Goal: Task Accomplishment & Management: Complete application form

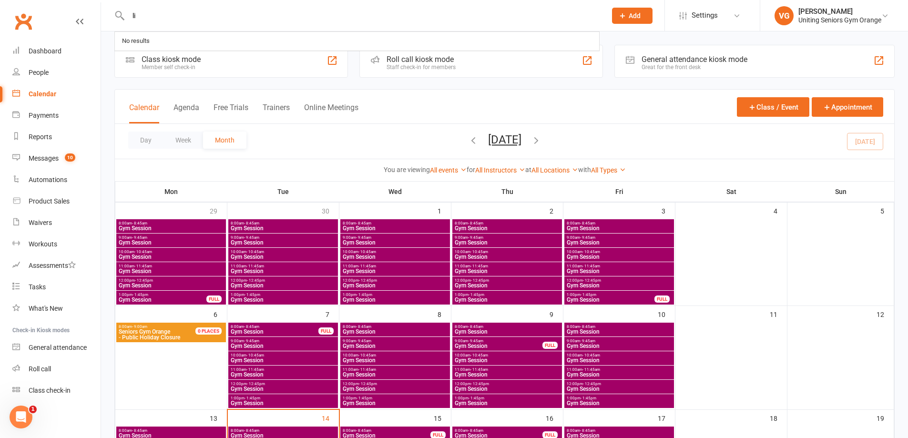
type input "l"
click at [620, 12] on icon at bounding box center [622, 15] width 9 height 9
click at [627, 63] on link "Member" at bounding box center [622, 65] width 85 height 22
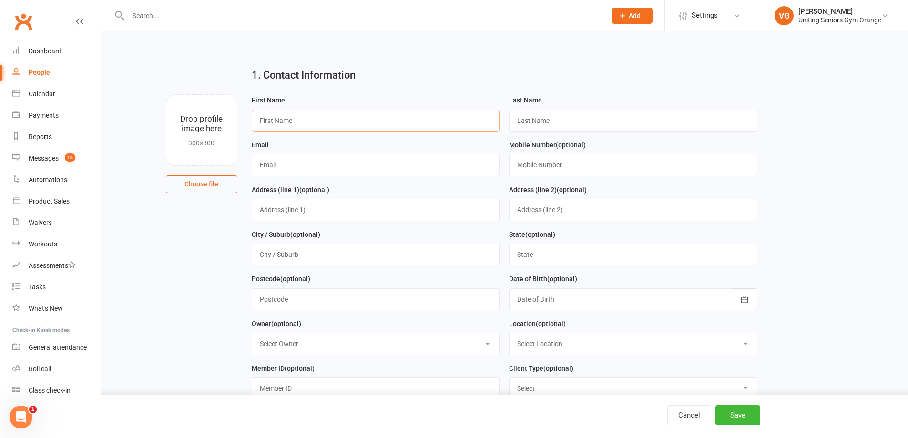
drag, startPoint x: 287, startPoint y: 124, endPoint x: 284, endPoint y: 128, distance: 5.4
click at [287, 124] on input "text" at bounding box center [376, 121] width 248 height 22
type input "[PERSON_NAME]"
click at [537, 128] on input "text" at bounding box center [633, 121] width 248 height 22
type input "Hawkes"
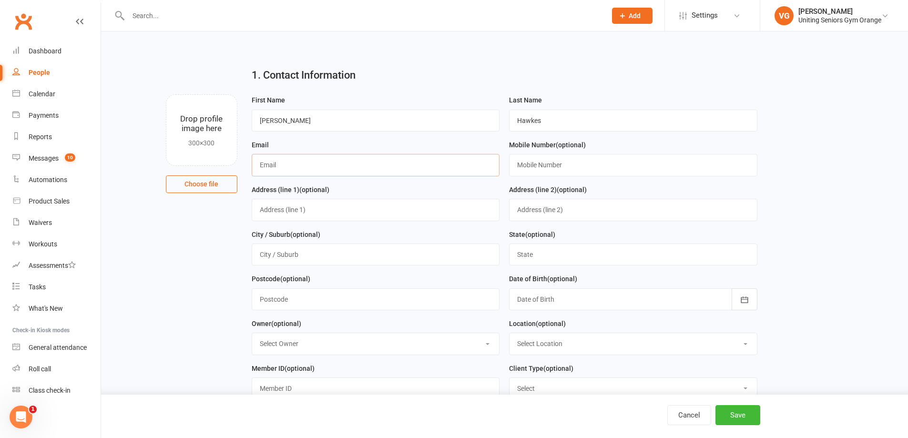
click at [305, 173] on input "text" at bounding box center [376, 165] width 248 height 22
type input "[EMAIL_ADDRESS][DOMAIN_NAME]"
click at [535, 169] on input "text" at bounding box center [633, 165] width 248 height 22
type input "0418241637"
click at [540, 262] on input "text" at bounding box center [633, 255] width 248 height 22
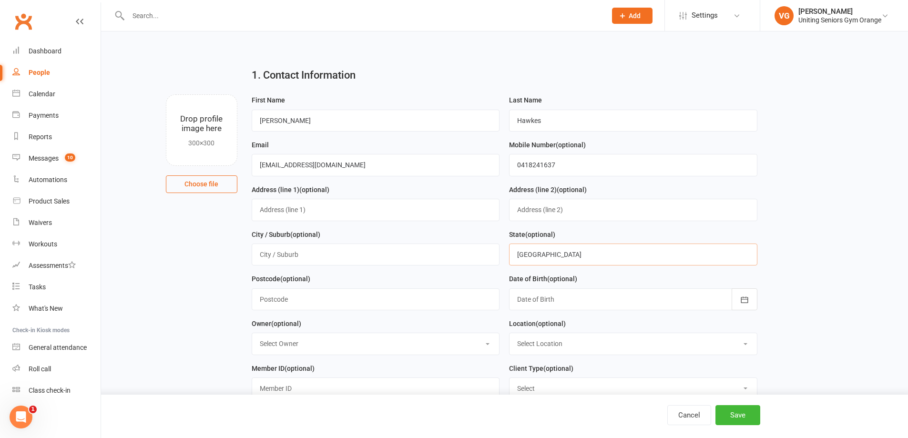
type input "[GEOGRAPHIC_DATA]"
click at [269, 252] on input "text" at bounding box center [376, 255] width 248 height 22
type input "Orange"
click at [273, 212] on input "text" at bounding box center [376, 210] width 248 height 22
type input "[STREET_ADDRESS]"
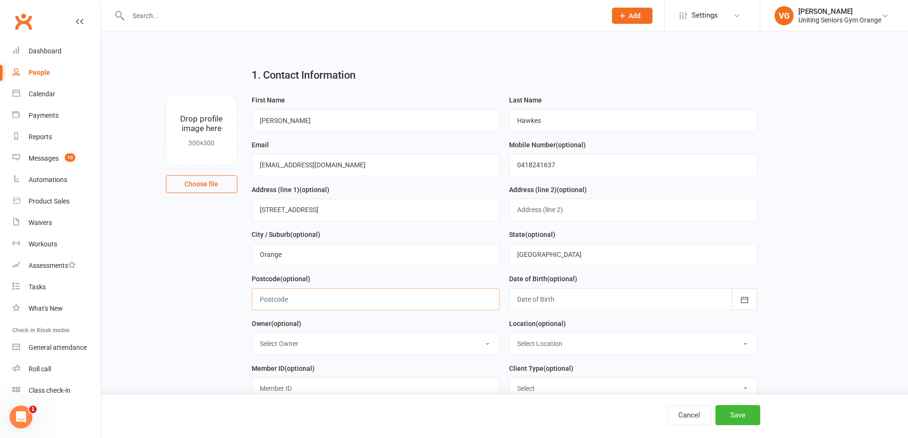
click at [257, 308] on input "text" at bounding box center [376, 299] width 248 height 22
type input "2800"
click at [286, 345] on select "Select Owner [PERSON_NAME] [PERSON_NAME] [PERSON_NAME] Orange Seniors Gym [PERS…" at bounding box center [375, 343] width 247 height 21
select select "5"
click at [252, 336] on select "Select Owner [PERSON_NAME] [PERSON_NAME] [PERSON_NAME] Orange Seniors Gym [PERS…" at bounding box center [375, 343] width 247 height 21
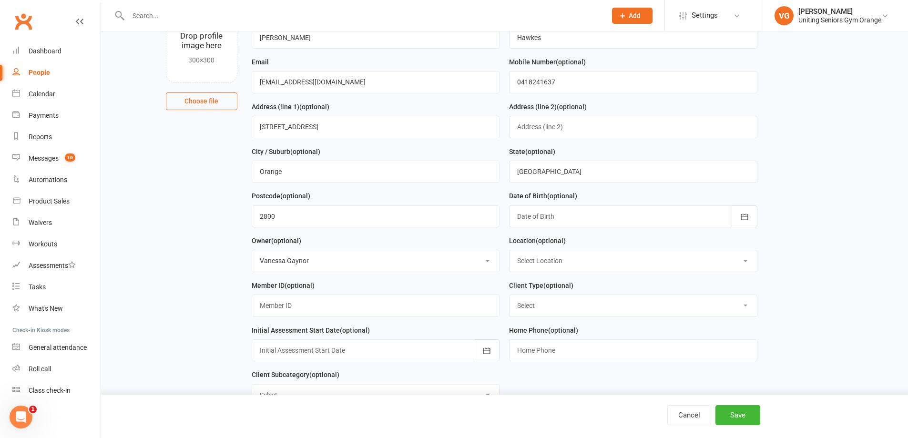
scroll to position [95, 0]
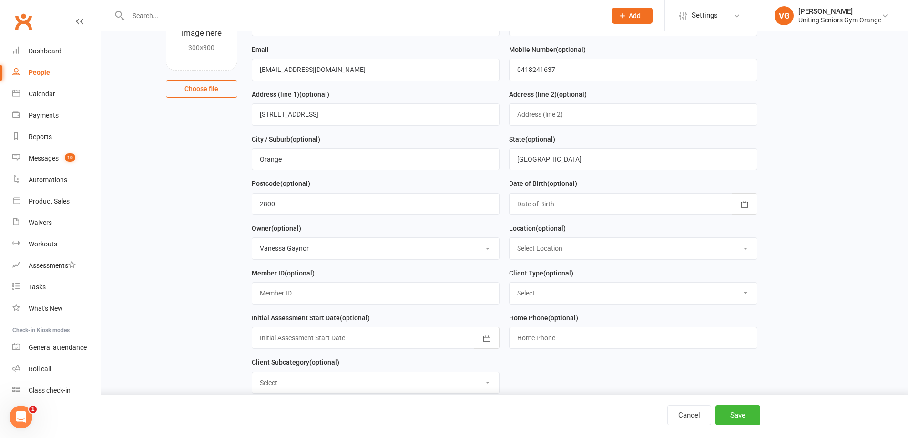
click at [529, 249] on select "Select Location Seniors Gym [GEOGRAPHIC_DATA]" at bounding box center [633, 248] width 247 height 21
select select "0"
click at [510, 241] on select "Select Location Seniors Gym [GEOGRAPHIC_DATA]" at bounding box center [633, 248] width 247 height 21
click at [533, 206] on div at bounding box center [633, 204] width 248 height 22
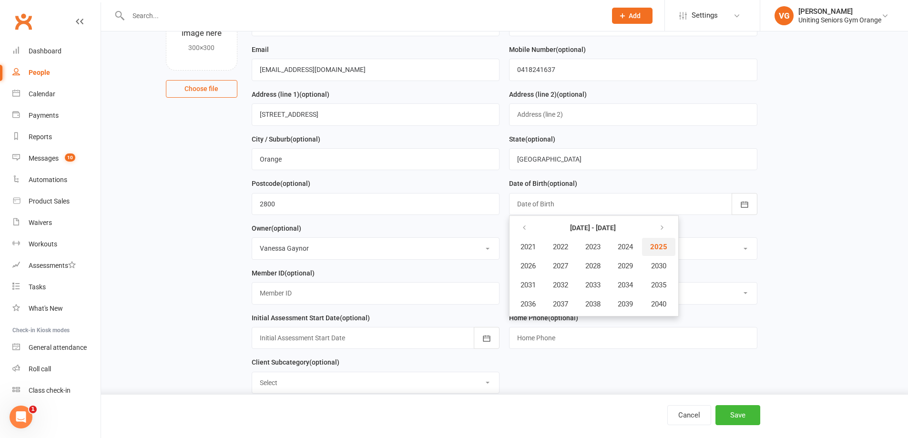
click at [656, 248] on span "2025" at bounding box center [658, 247] width 17 height 9
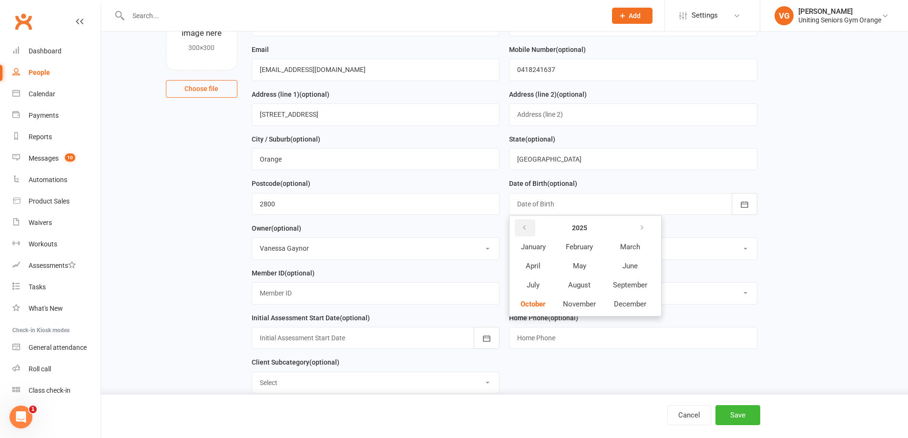
click at [528, 229] on button "button" at bounding box center [525, 227] width 20 height 17
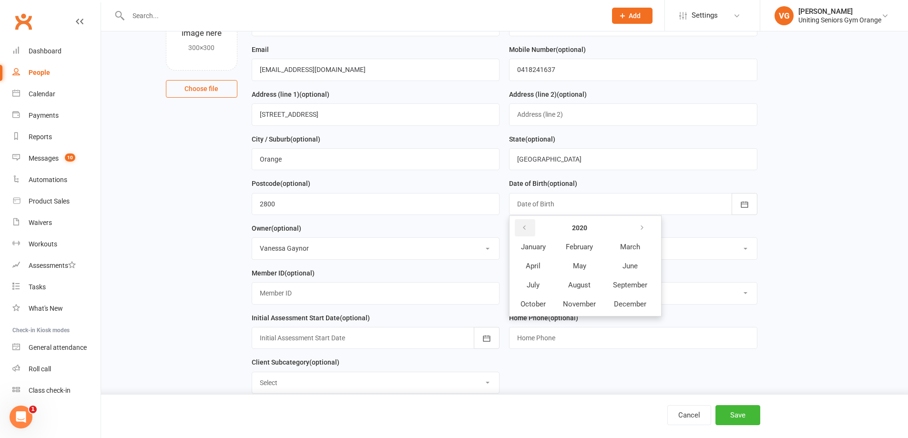
click at [528, 229] on button "button" at bounding box center [525, 227] width 20 height 17
click at [715, 228] on div "Location (optional) Select Location Seniors Gym [GEOGRAPHIC_DATA]" at bounding box center [633, 241] width 248 height 37
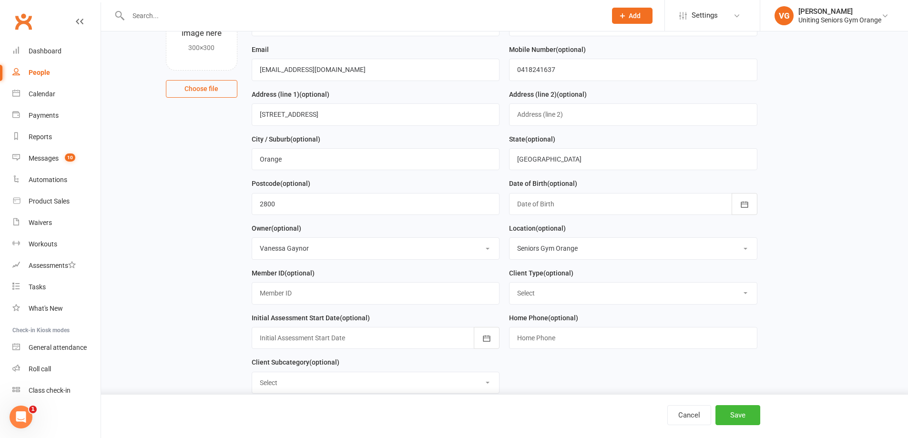
click at [554, 247] on select "Select Location Seniors Gym [GEOGRAPHIC_DATA]" at bounding box center [633, 248] width 247 height 21
click at [549, 244] on select "Select Location Seniors Gym [GEOGRAPHIC_DATA]" at bounding box center [633, 248] width 247 height 21
click at [543, 246] on select "Select Location Seniors Gym [GEOGRAPHIC_DATA]" at bounding box center [633, 248] width 247 height 21
click at [510, 241] on select "Select Location Seniors Gym [GEOGRAPHIC_DATA]" at bounding box center [633, 248] width 247 height 21
click at [522, 215] on div at bounding box center [633, 204] width 248 height 22
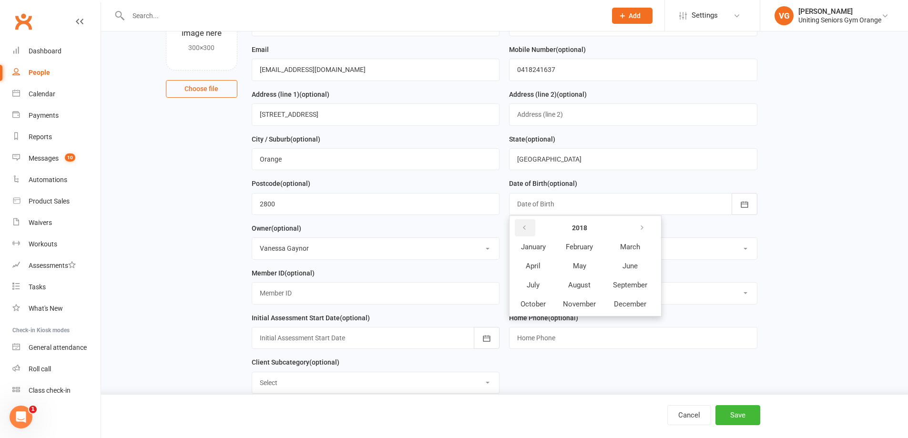
click at [526, 229] on icon "button" at bounding box center [524, 228] width 7 height 8
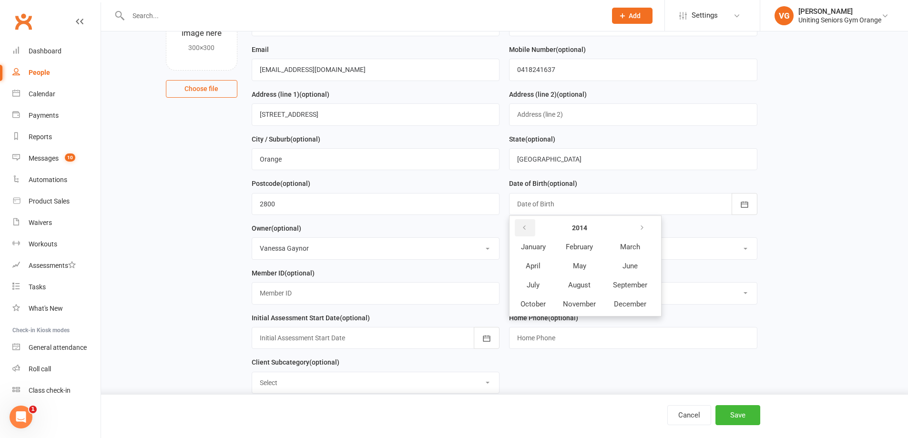
click at [526, 229] on icon "button" at bounding box center [524, 228] width 7 height 8
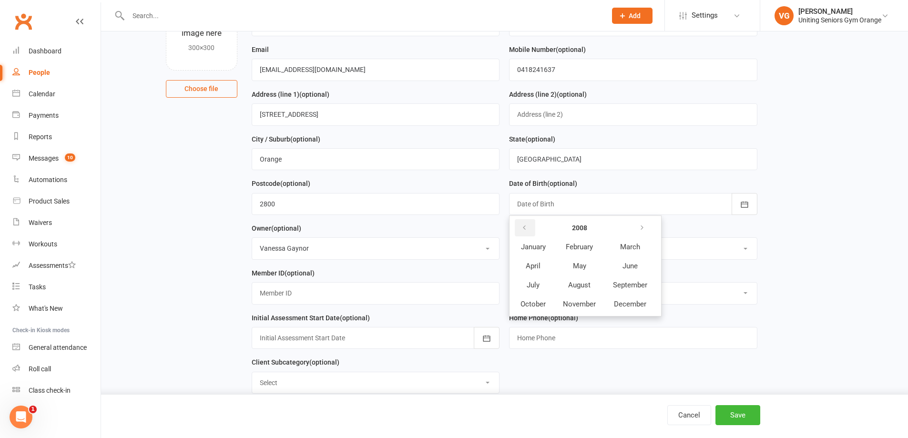
click at [526, 229] on icon "button" at bounding box center [524, 228] width 7 height 8
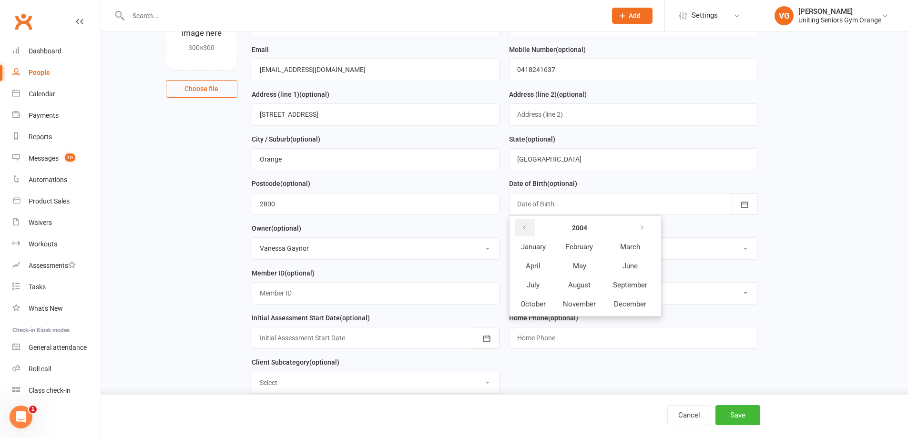
click at [526, 229] on icon "button" at bounding box center [524, 228] width 7 height 8
click at [526, 225] on button "button" at bounding box center [525, 227] width 20 height 17
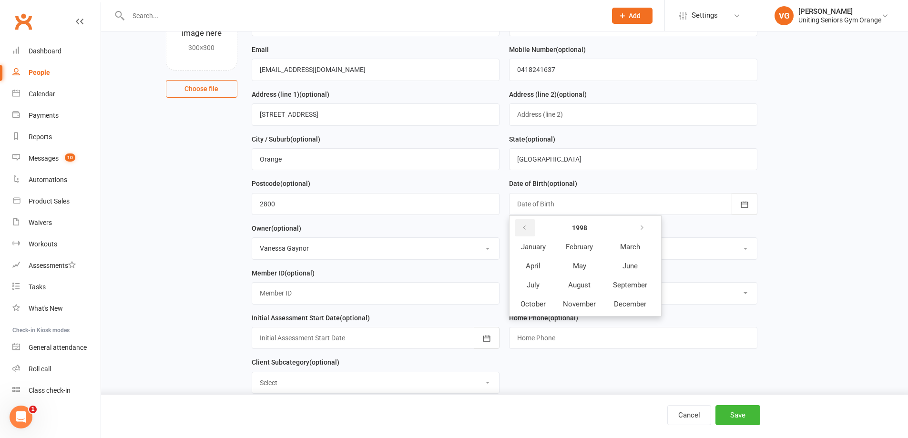
click at [526, 225] on button "button" at bounding box center [525, 227] width 20 height 17
drag, startPoint x: 526, startPoint y: 225, endPoint x: 543, endPoint y: 230, distance: 17.8
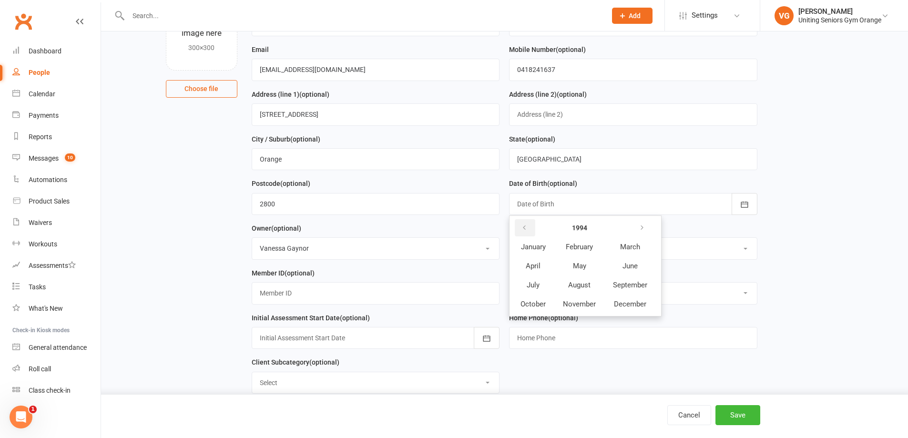
click at [542, 225] on th at bounding box center [532, 228] width 41 height 18
click at [543, 230] on th at bounding box center [532, 228] width 41 height 18
click at [546, 230] on th at bounding box center [532, 228] width 41 height 18
click at [529, 225] on button "button" at bounding box center [525, 227] width 20 height 17
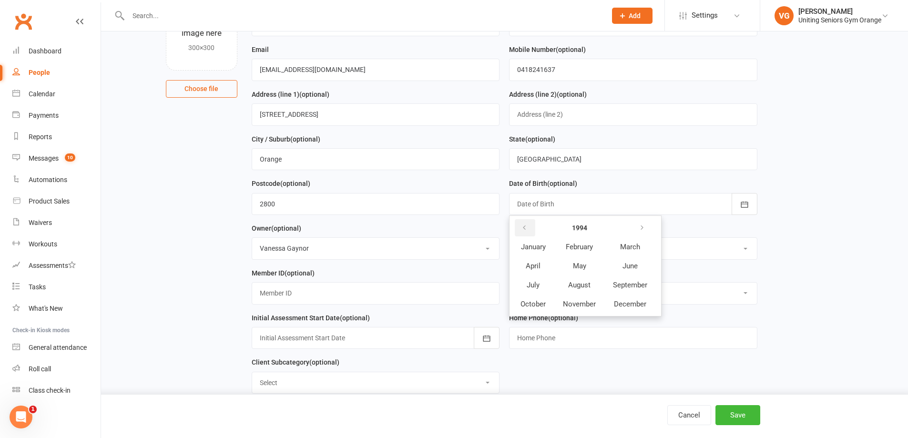
click at [529, 225] on button "button" at bounding box center [525, 227] width 20 height 17
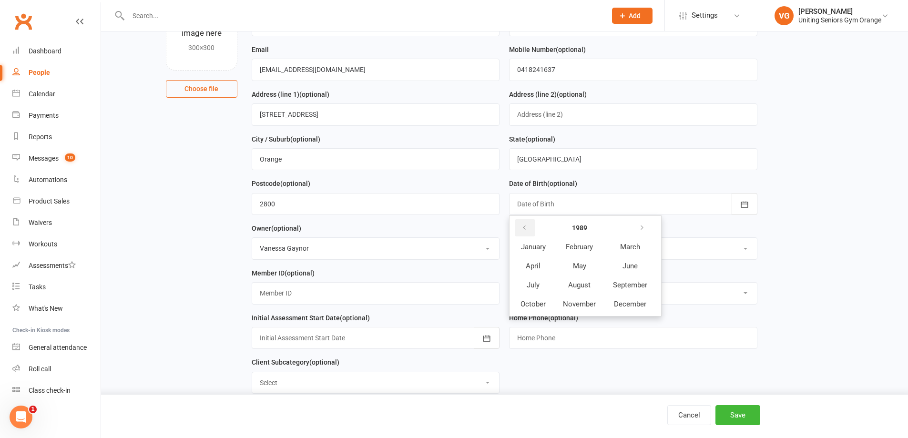
click at [529, 225] on button "button" at bounding box center [525, 227] width 20 height 17
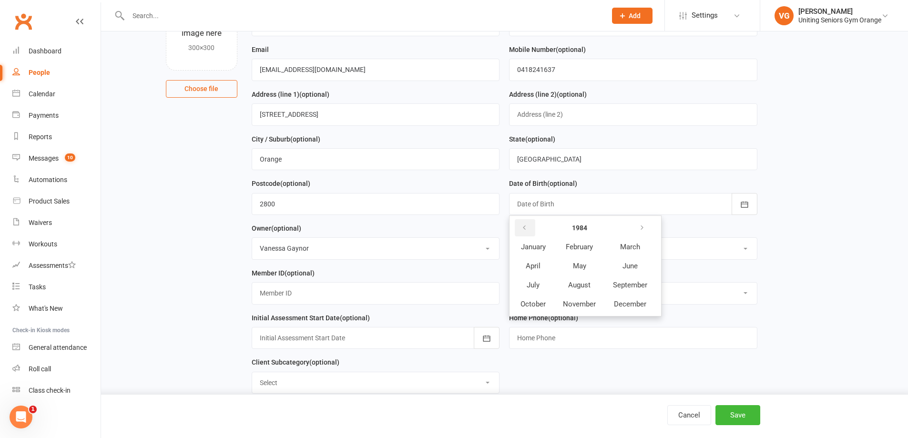
click at [529, 225] on button "button" at bounding box center [525, 227] width 20 height 17
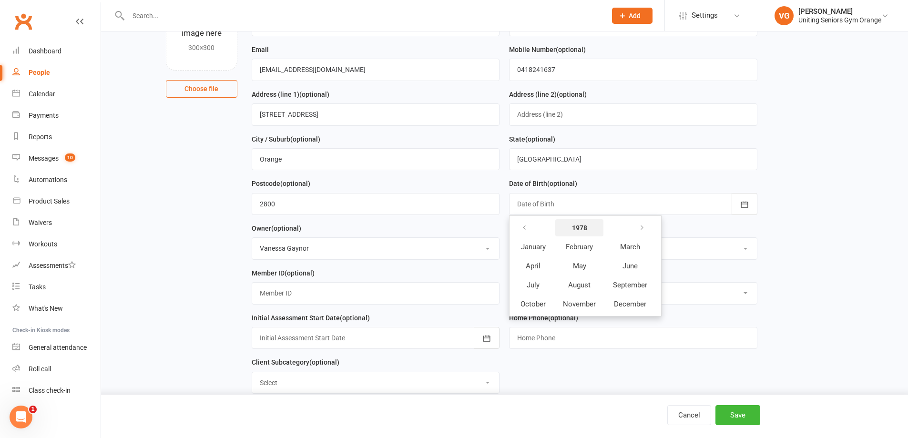
click at [580, 229] on strong "1978" at bounding box center [579, 228] width 15 height 8
click at [526, 229] on icon "button" at bounding box center [524, 228] width 7 height 8
click at [661, 266] on span "1950" at bounding box center [657, 266] width 15 height 9
click at [585, 248] on span "February" at bounding box center [579, 247] width 27 height 9
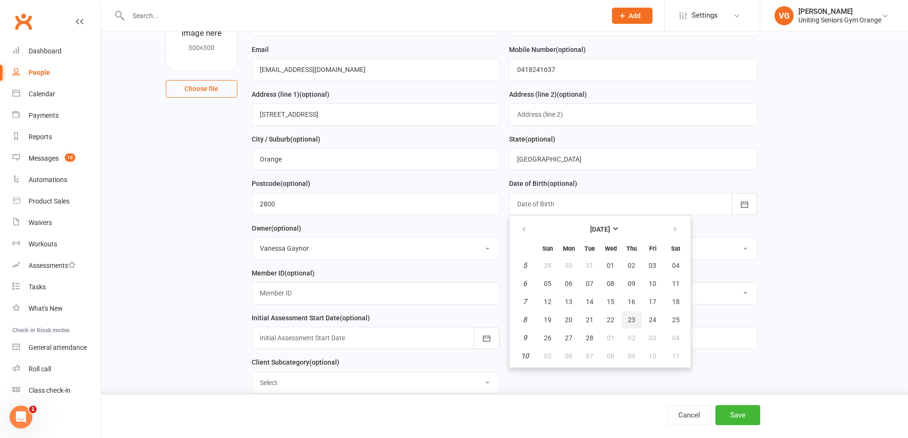
click at [628, 323] on span "23" at bounding box center [632, 320] width 8 height 8
type input "[DATE]"
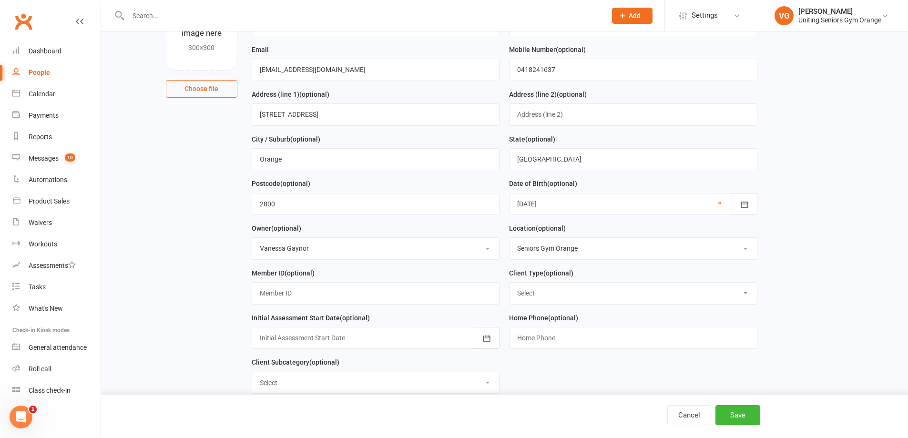
click at [535, 302] on select "Select Funded (CHSP) Foundation & Pensioner (FUP) Self-Funded (Full) DVA Unitin…" at bounding box center [633, 293] width 247 height 21
select select "Funded (CHSP)"
click at [510, 286] on select "Select Funded (CHSP) Foundation & Pensioner (FUP) Self-Funded (Full) DVA Unitin…" at bounding box center [633, 293] width 247 height 21
click at [323, 343] on div at bounding box center [376, 338] width 248 height 22
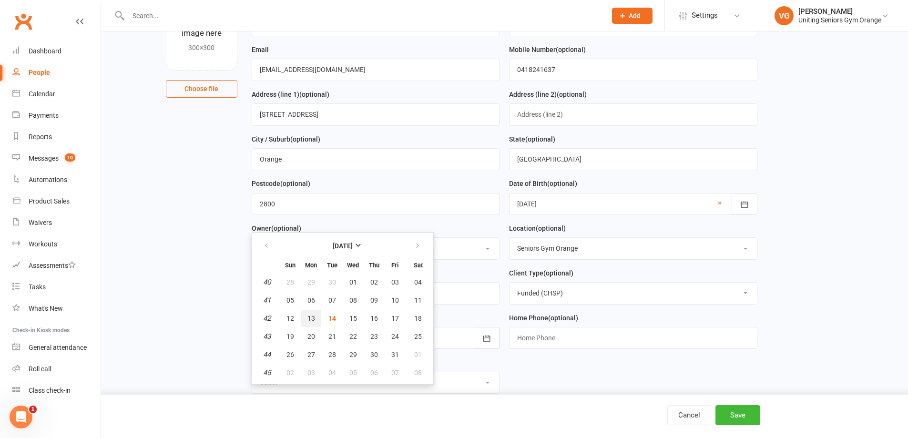
click at [313, 322] on span "13" at bounding box center [311, 319] width 8 height 8
type input "[DATE]"
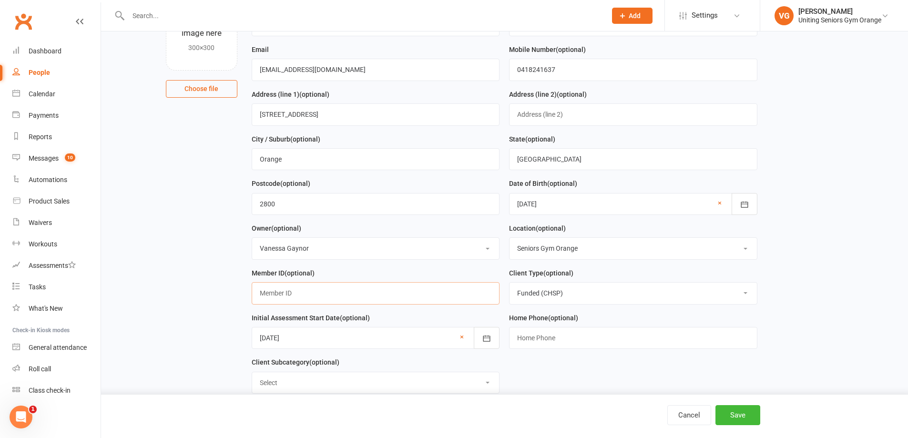
click at [324, 293] on input "text" at bounding box center [376, 293] width 248 height 22
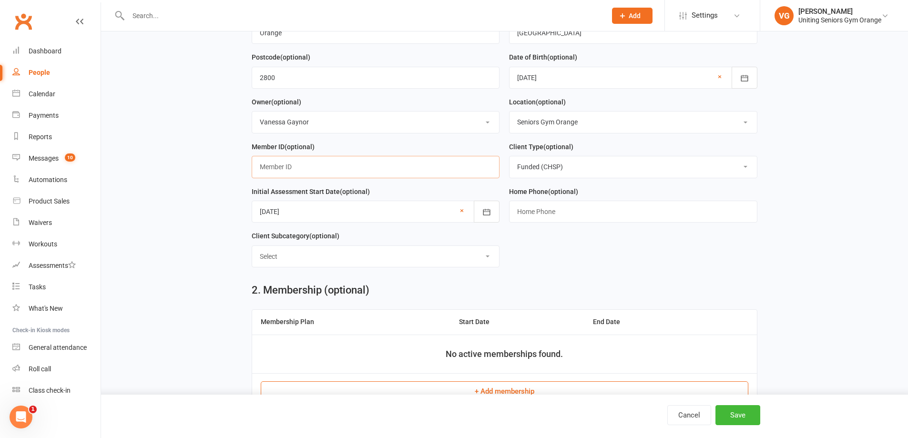
scroll to position [238, 0]
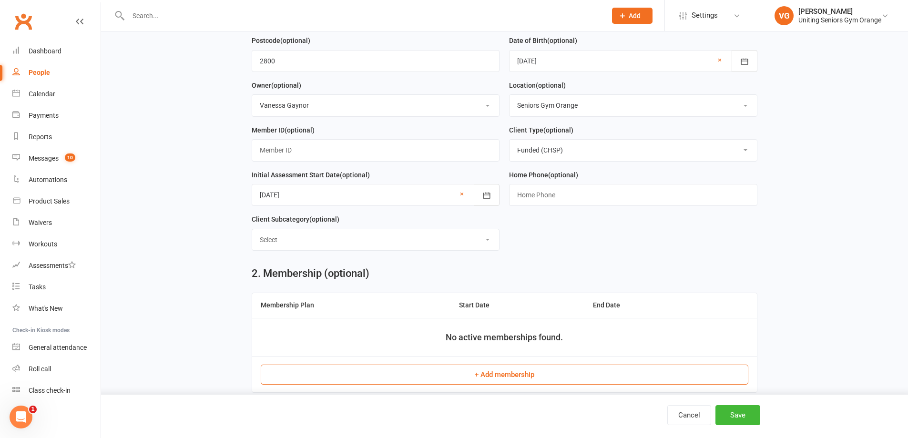
click at [309, 246] on select "Select ILU Community" at bounding box center [375, 239] width 247 height 21
select select "Community"
click at [252, 233] on select "Select ILU Community" at bounding box center [375, 239] width 247 height 21
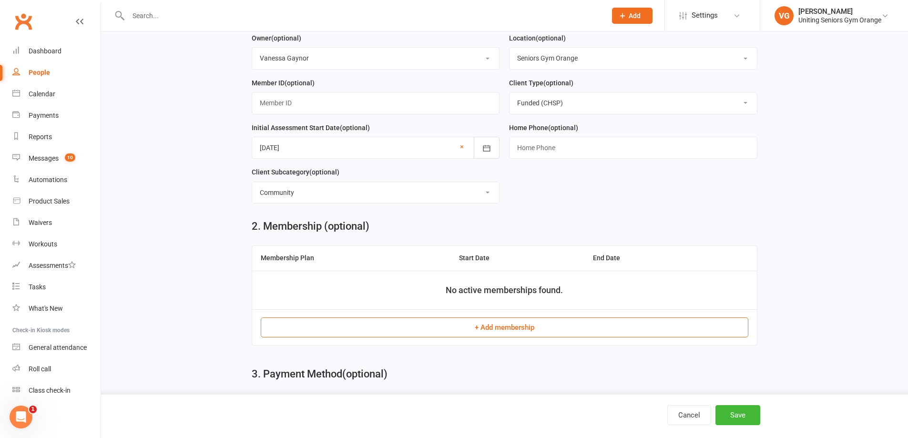
scroll to position [286, 0]
click at [439, 328] on button "+ Add membership" at bounding box center [505, 327] width 488 height 20
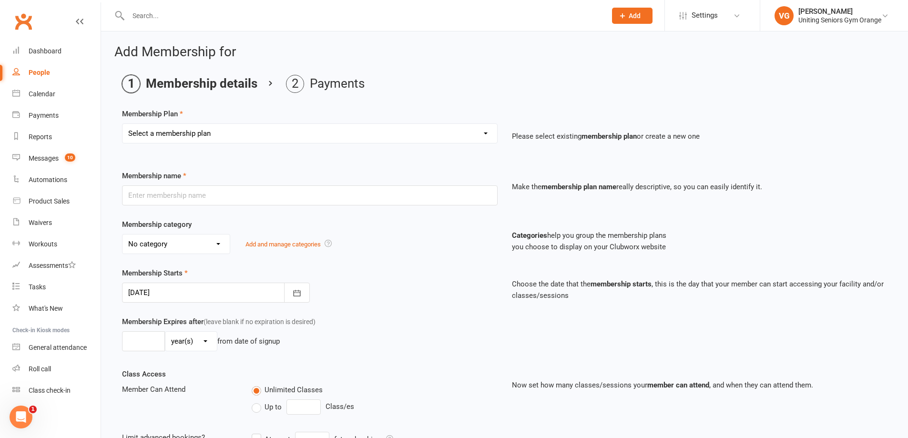
click at [182, 134] on select "Select a membership plan Create new Membership Plan Initial Assessment + Set Up…" at bounding box center [310, 133] width 375 height 19
select select "1"
click at [123, 124] on select "Select a membership plan Create new Membership Plan Initial Assessment + Set Up…" at bounding box center [310, 133] width 375 height 19
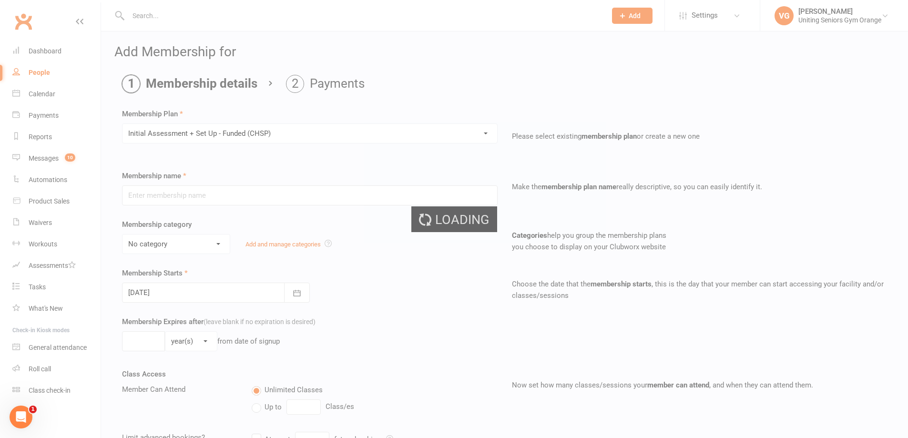
type input "Initial Assessment + Set Up - Funded (CHSP)"
select select "4"
type input "3"
select select "2"
type input "5"
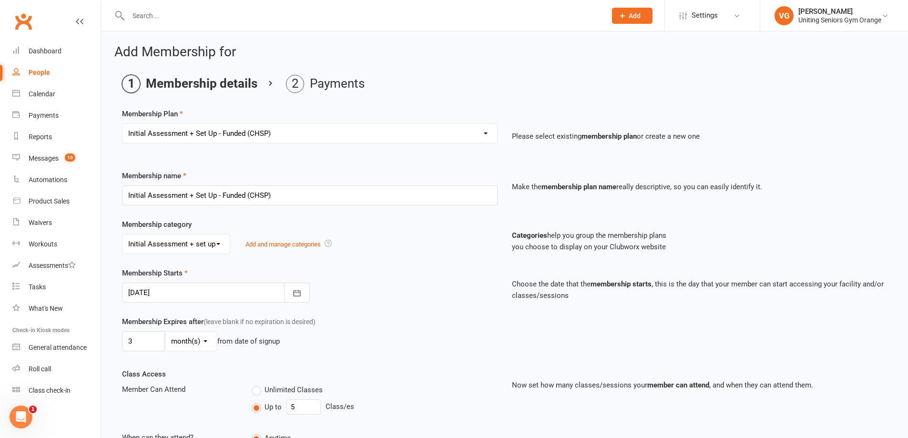
click at [149, 292] on div at bounding box center [216, 293] width 188 height 20
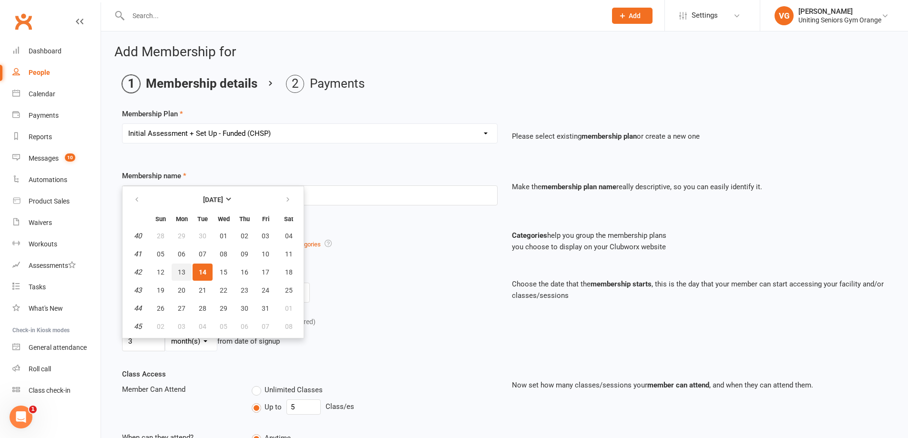
click at [182, 272] on span "13" at bounding box center [182, 272] width 8 height 8
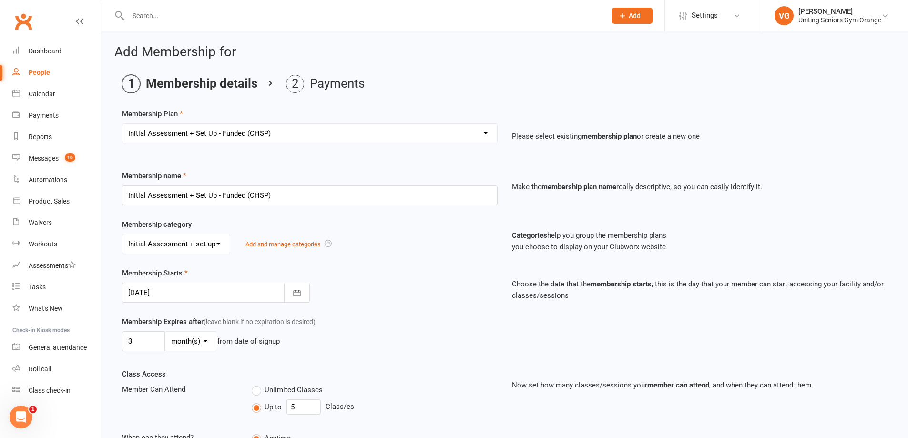
type input "[DATE]"
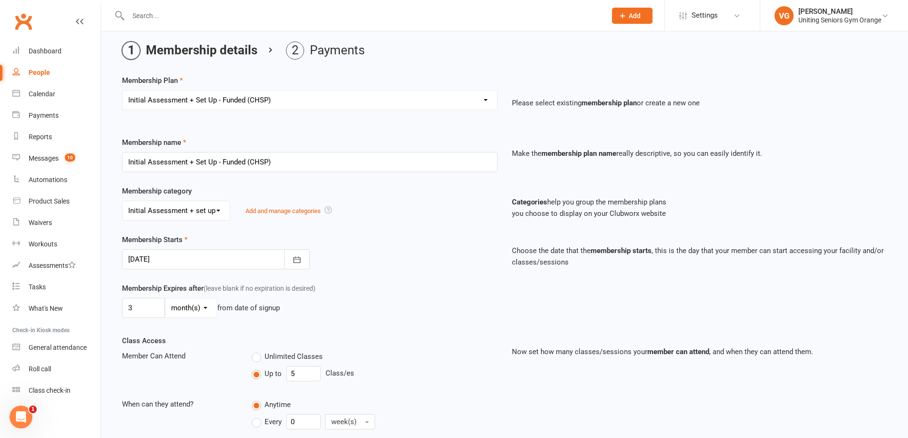
scroll to position [48, 0]
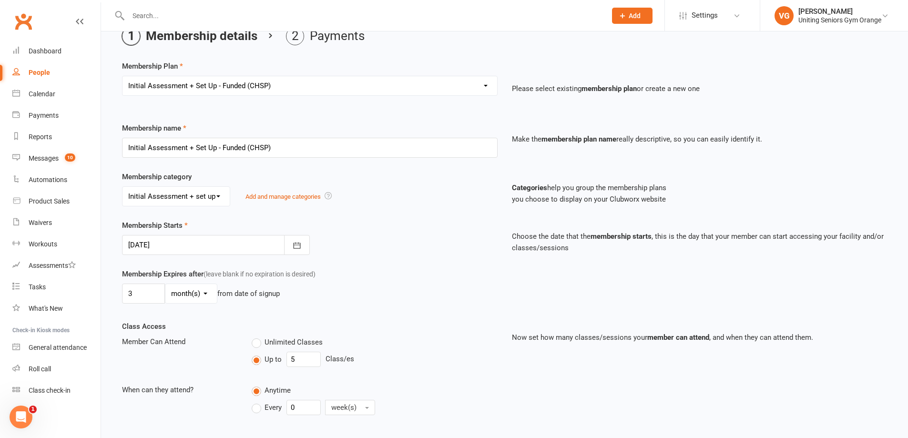
click at [188, 247] on div at bounding box center [216, 245] width 188 height 20
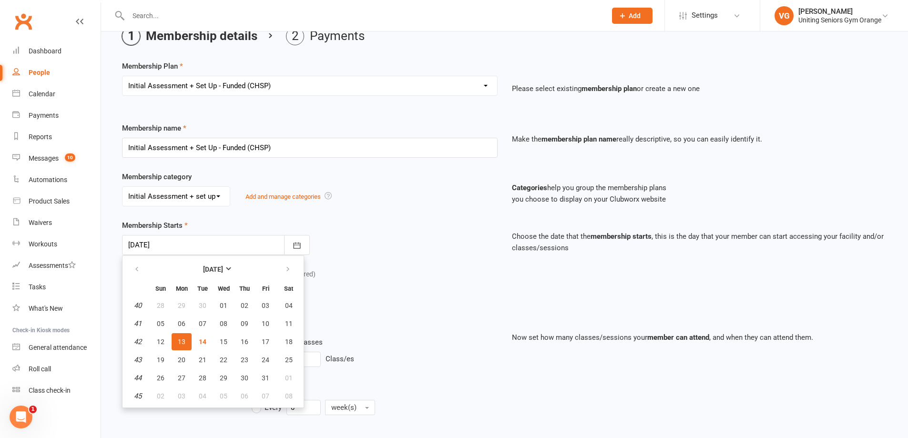
click at [397, 266] on div "Membership Starts [DATE] [DATE] Sun Mon Tue Wed Thu Fri Sat 40 28 29 30 01 02 0…" at bounding box center [504, 244] width 779 height 49
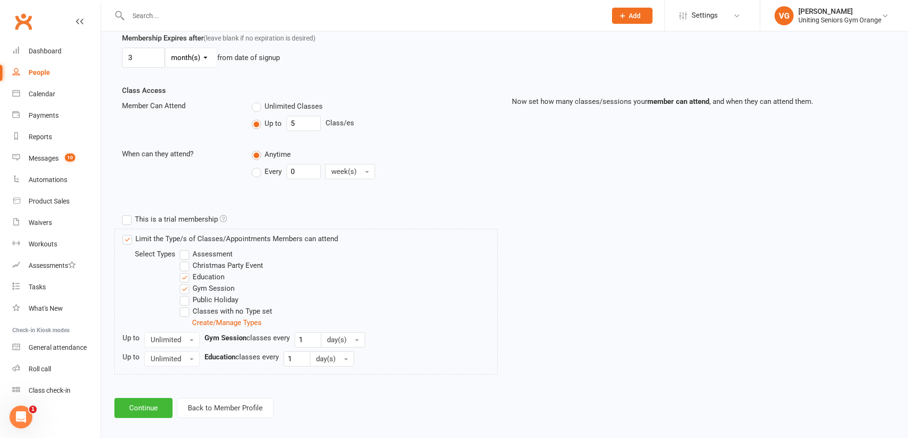
scroll to position [286, 0]
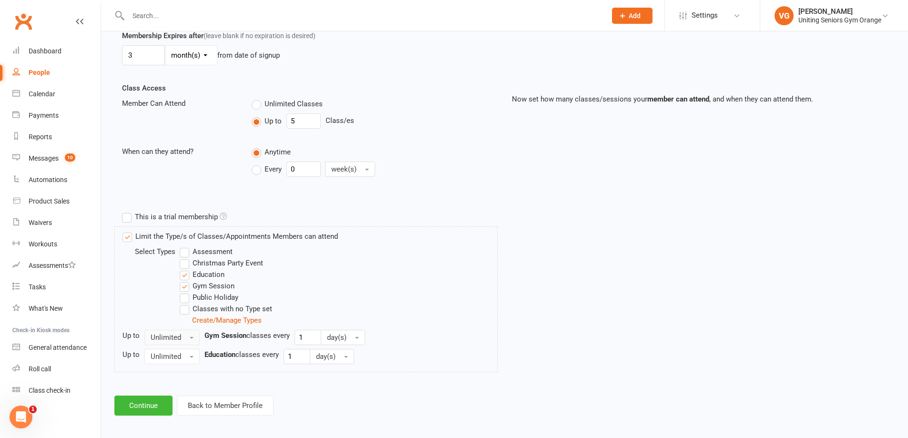
click at [172, 340] on span "Unlimited" at bounding box center [166, 337] width 31 height 9
click at [175, 372] on link "1" at bounding box center [192, 377] width 94 height 19
click at [132, 409] on button "Continue" at bounding box center [143, 406] width 58 height 20
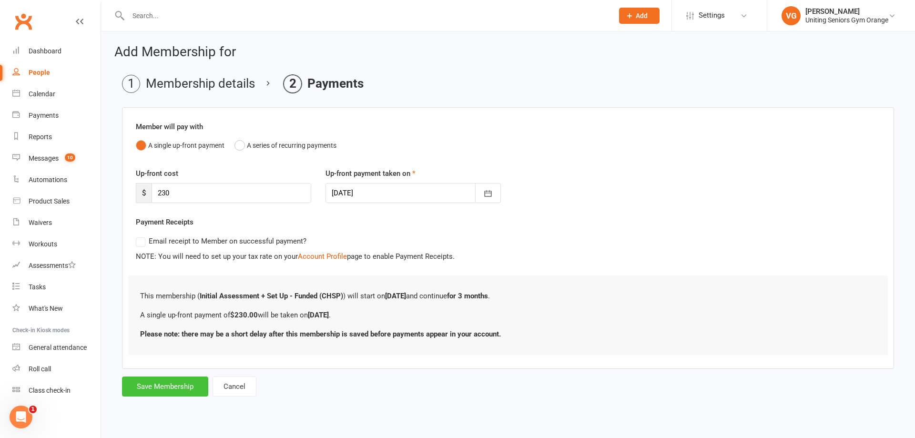
click at [177, 386] on button "Save Membership" at bounding box center [165, 387] width 86 height 20
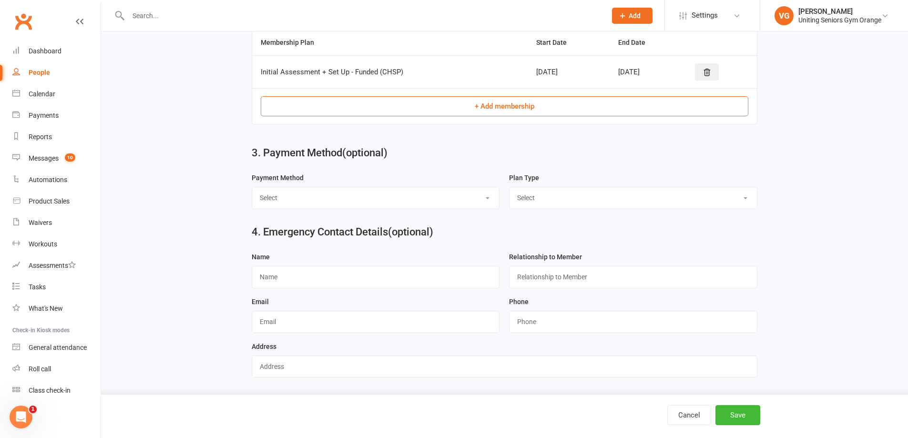
click at [339, 197] on select "Select Direct Debit Direct Deposit / Bank Transfer Cheque Credit Card by Phone …" at bounding box center [375, 197] width 247 height 21
select select "Direct Deposit / Bank Transfer"
click at [252, 192] on select "Select Direct Debit Direct Deposit / Bank Transfer Cheque Credit Card by Phone …" at bounding box center [375, 197] width 247 height 21
click at [534, 200] on select "Select Ongoing Single-Service" at bounding box center [633, 197] width 247 height 21
select select "Single-Service"
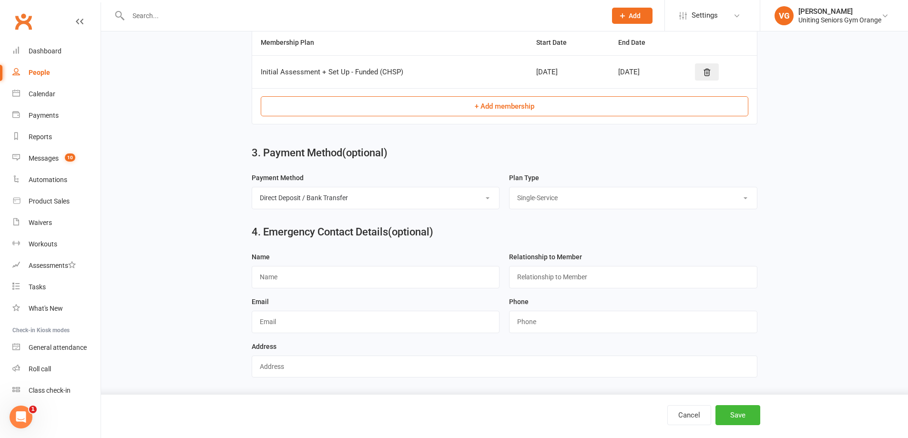
click at [510, 192] on select "Select Ongoing Single-Service" at bounding box center [633, 197] width 247 height 21
click at [538, 203] on select "Select Ongoing Single-Service" at bounding box center [633, 197] width 247 height 21
select select
click at [510, 192] on select "Select Ongoing Single-Service" at bounding box center [633, 197] width 247 height 21
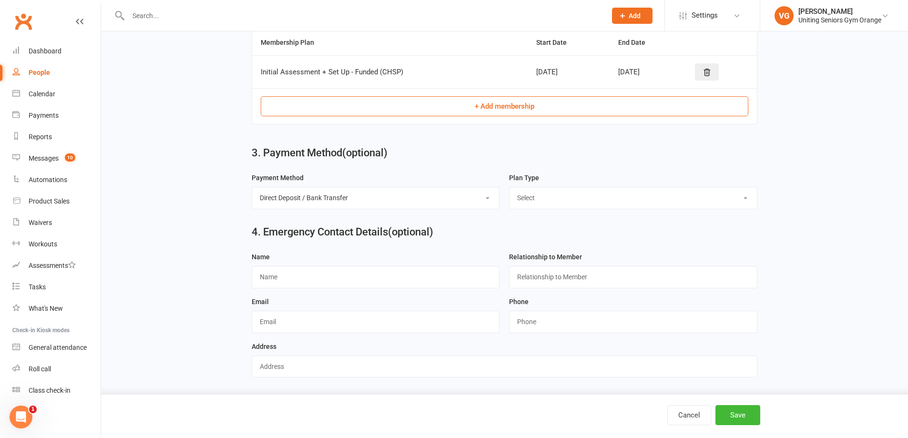
click at [739, 404] on div "Cancel Save" at bounding box center [454, 416] width 908 height 43
click at [741, 412] on button "Save" at bounding box center [738, 415] width 45 height 20
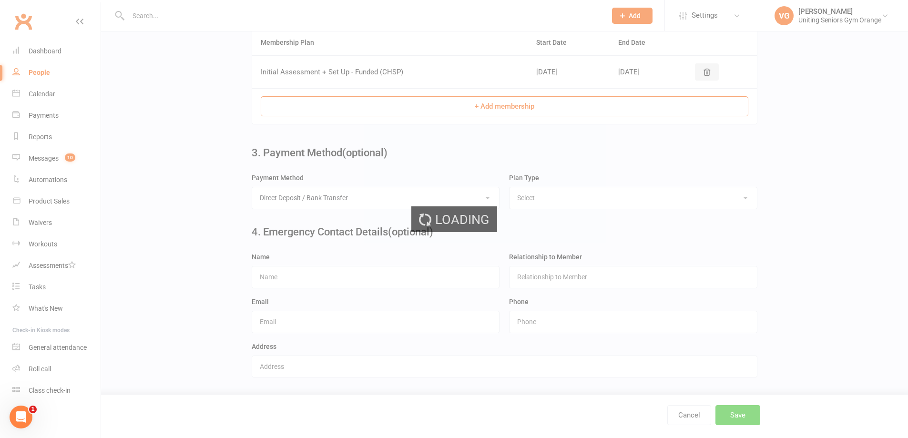
scroll to position [0, 0]
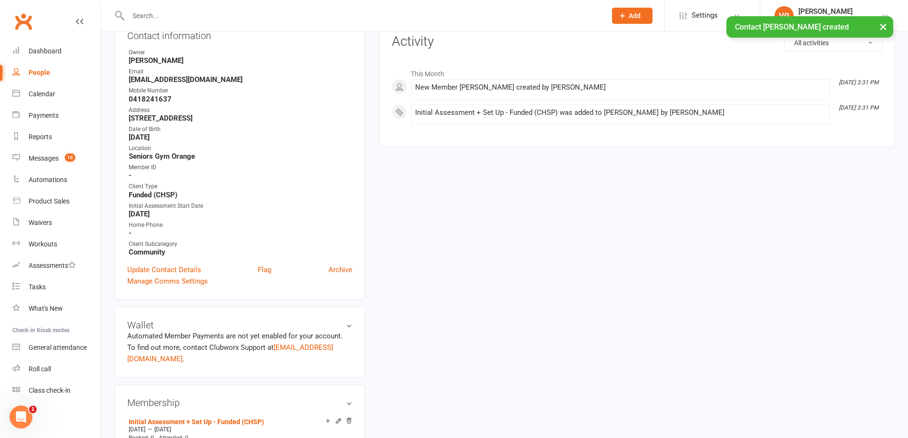
scroll to position [238, 0]
